Goal: Find specific page/section: Find specific page/section

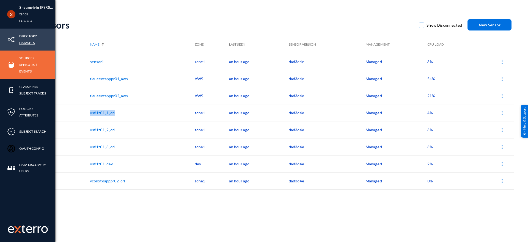
click at [30, 42] on link "Datasets" at bounding box center [26, 43] width 15 height 6
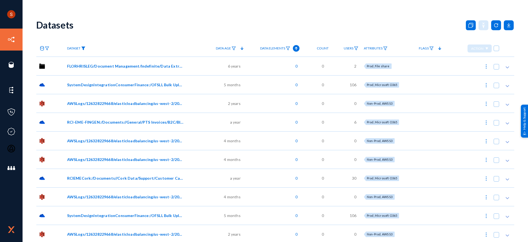
click at [83, 47] on img at bounding box center [83, 48] width 4 height 4
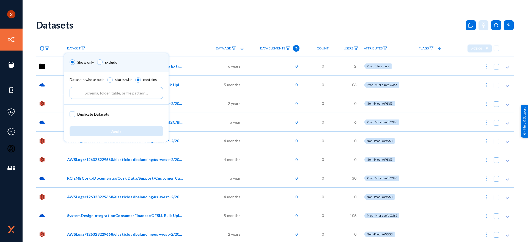
click at [96, 93] on input "text" at bounding box center [116, 93] width 93 height 12
paste input ""ODS"."dbo"."SVCFILE_GCC001""
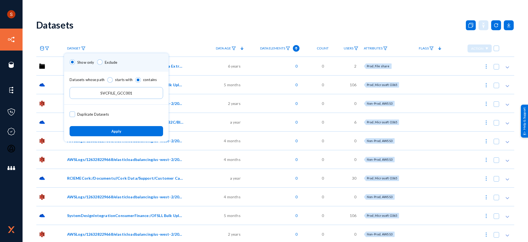
type input "SVCFILE_GCC001"
click at [120, 131] on span "Apply" at bounding box center [116, 131] width 10 height 4
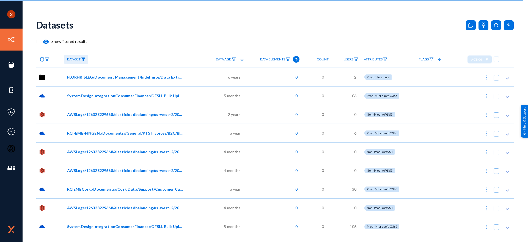
click at [133, 30] on div "Datasets" at bounding box center [275, 25] width 478 height 22
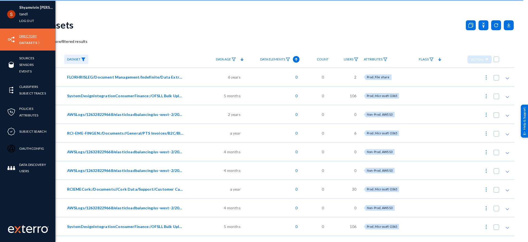
click at [28, 34] on link "Directory" at bounding box center [28, 36] width 18 height 6
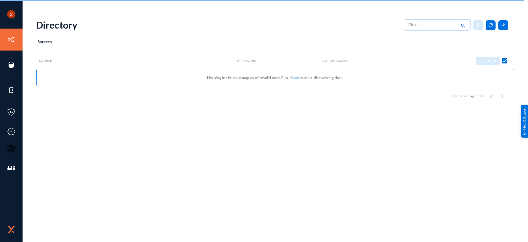
click at [299, 165] on div "Directory search Sources Source Attributes Last Data Scan Action Nothing in the…" at bounding box center [275, 96] width 478 height 165
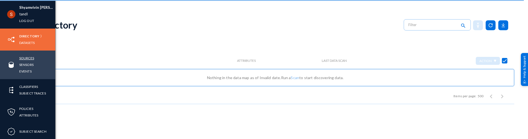
click at [31, 57] on link "Sources" at bounding box center [26, 58] width 15 height 6
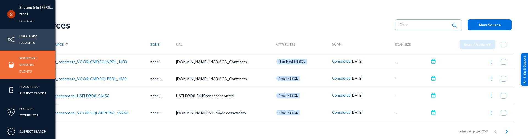
click at [32, 35] on link "Directory" at bounding box center [28, 36] width 18 height 6
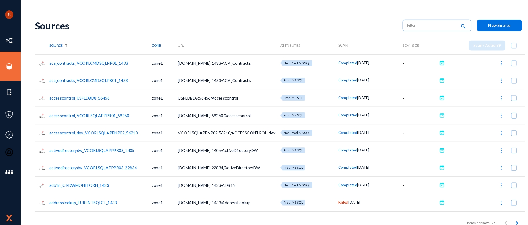
click at [241, 23] on div "Sources" at bounding box center [212, 24] width 353 height 11
